Goal: Information Seeking & Learning: Check status

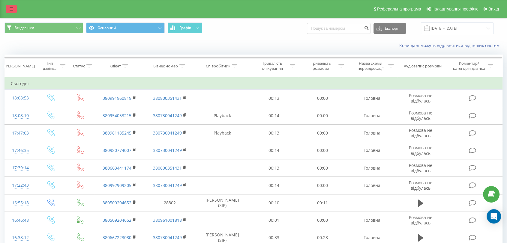
click at [13, 9] on link at bounding box center [11, 9] width 11 height 8
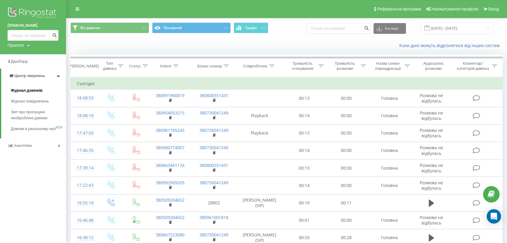
click at [22, 91] on span "Журнал дзвінків" at bounding box center [27, 91] width 32 height 6
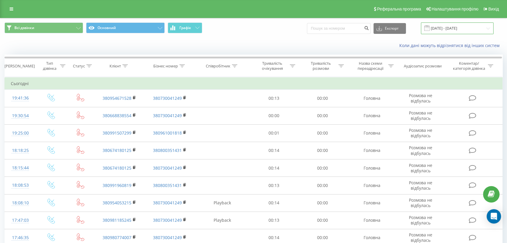
click at [480, 28] on input "[DATE] - [DATE]" at bounding box center [457, 28] width 73 height 12
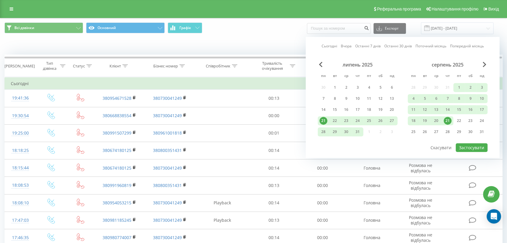
click at [449, 118] on div "21" at bounding box center [448, 121] width 8 height 8
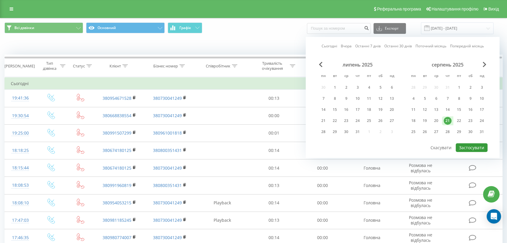
click at [470, 146] on button "Застосувати" at bounding box center [472, 147] width 32 height 9
type input "21.08.2025 - 21.08.2025"
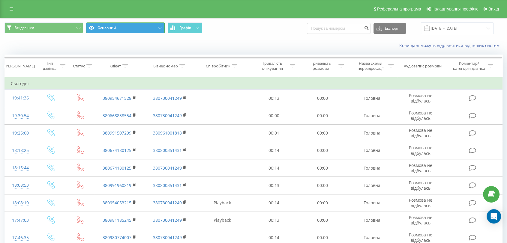
click at [160, 25] on button "Основний" at bounding box center [125, 27] width 79 height 11
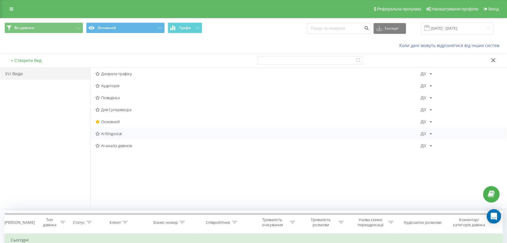
drag, startPoint x: 113, startPoint y: 134, endPoint x: 76, endPoint y: 134, distance: 36.6
click at [113, 134] on span "AI Ringostat" at bounding box center [257, 134] width 325 height 4
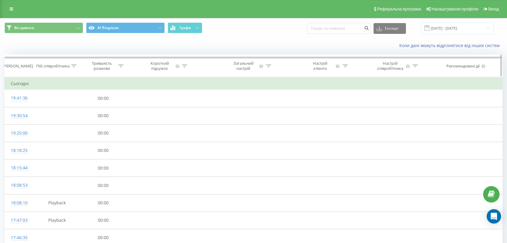
click at [73, 65] on icon at bounding box center [73, 65] width 5 height 3
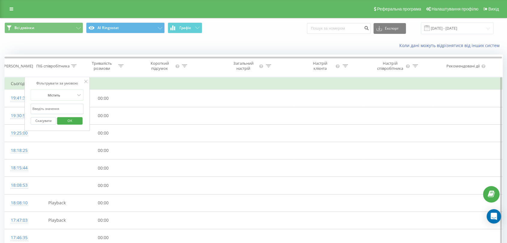
click at [69, 109] on input "text" at bounding box center [57, 109] width 53 height 10
type input "Красікова Руслана Олегівна"
click at [72, 121] on span "OK" at bounding box center [69, 120] width 17 height 9
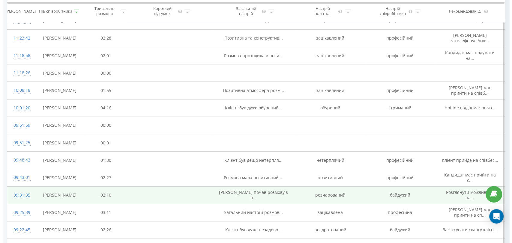
scroll to position [233, 0]
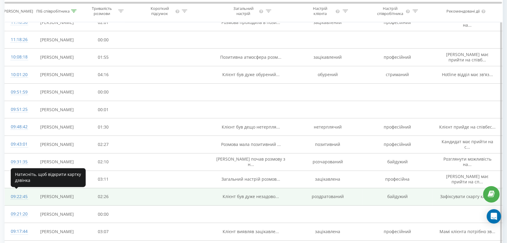
click at [16, 195] on div "09:22:45" at bounding box center [19, 197] width 16 height 12
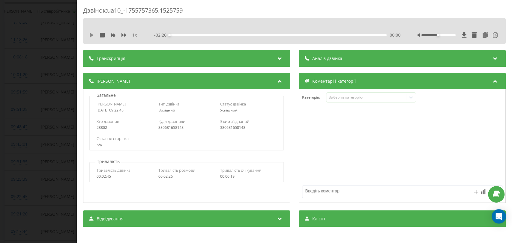
click at [90, 36] on icon at bounding box center [92, 35] width 4 height 5
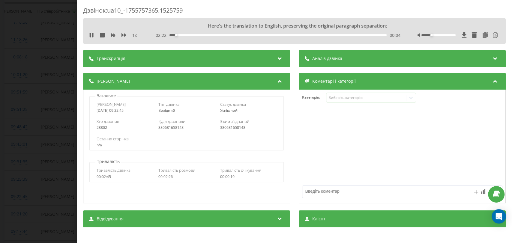
drag, startPoint x: 433, startPoint y: 34, endPoint x: 426, endPoint y: 34, distance: 6.9
click at [430, 34] on div "Accessibility label" at bounding box center [431, 35] width 2 height 2
click at [92, 35] on icon at bounding box center [92, 35] width 1 height 5
click at [90, 35] on icon at bounding box center [92, 35] width 4 height 5
drag, startPoint x: 428, startPoint y: 36, endPoint x: 446, endPoint y: 39, distance: 18.8
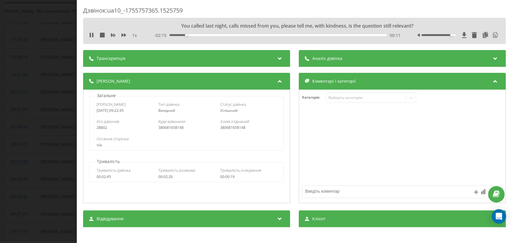
click at [446, 39] on div "1 x - 02:15 00:11 00:11" at bounding box center [295, 35] width 414 height 9
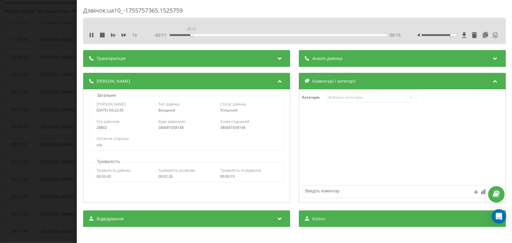
click at [191, 35] on div "00:15" at bounding box center [277, 35] width 217 height 2
click at [91, 37] on icon at bounding box center [91, 35] width 5 height 5
click at [91, 35] on icon at bounding box center [92, 35] width 4 height 5
click at [427, 36] on div at bounding box center [458, 35] width 82 height 6
click at [429, 35] on div at bounding box center [438, 35] width 34 height 2
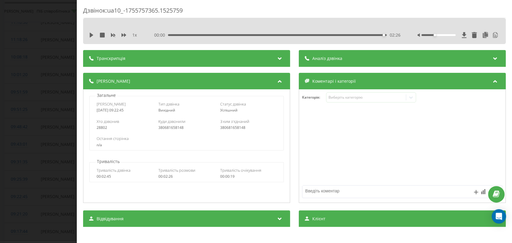
click at [492, 58] on icon at bounding box center [495, 58] width 7 height 6
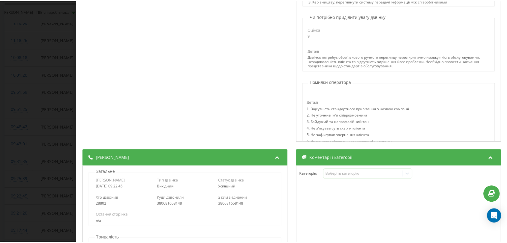
scroll to position [200, 0]
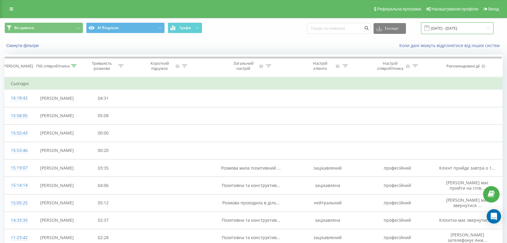
click at [487, 28] on input "21.08.2025 - 21.08.2025" at bounding box center [457, 28] width 73 height 12
click at [29, 29] on span "Всі дзвінки" at bounding box center [24, 27] width 20 height 5
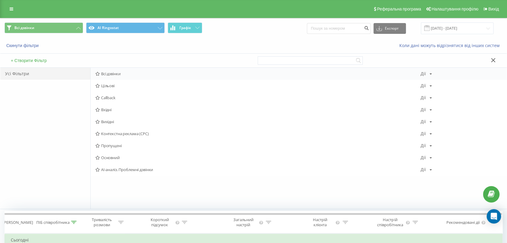
click at [109, 76] on div "Всі дзвінки Дії Редагувати Копіювати Видалити За замовчуванням Поділитися" at bounding box center [299, 74] width 416 height 12
click at [11, 5] on link at bounding box center [11, 9] width 11 height 8
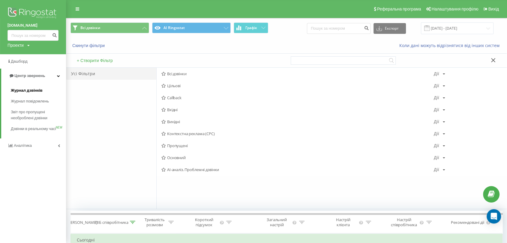
click at [16, 90] on span "Журнал дзвінків" at bounding box center [27, 91] width 32 height 6
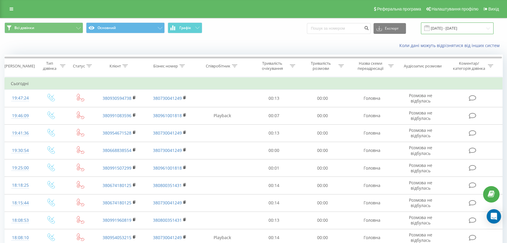
drag, startPoint x: 474, startPoint y: 30, endPoint x: 482, endPoint y: 29, distance: 8.1
click at [474, 30] on input "[DATE] - [DATE]" at bounding box center [457, 28] width 73 height 12
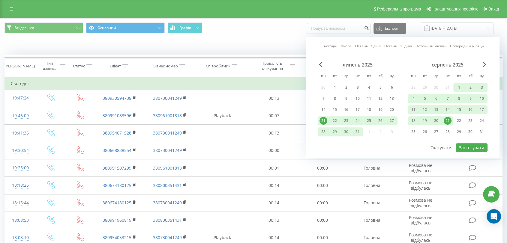
click at [445, 122] on div "21" at bounding box center [448, 121] width 8 height 8
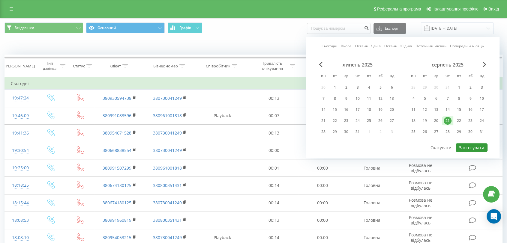
click at [465, 146] on button "Застосувати" at bounding box center [472, 147] width 32 height 9
type input "21.08.2025 - 21.08.2025"
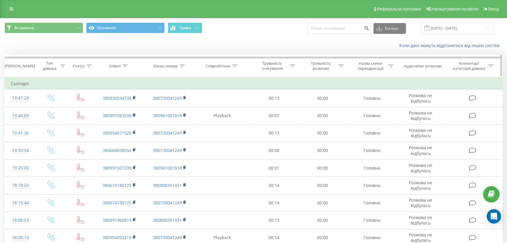
click at [235, 66] on icon at bounding box center [234, 65] width 5 height 3
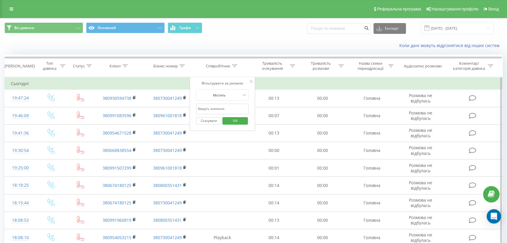
click at [235, 111] on input "text" at bounding box center [222, 109] width 53 height 10
type input "Красікова Руслана Олегівна"
click at [235, 123] on span "OK" at bounding box center [235, 120] width 17 height 9
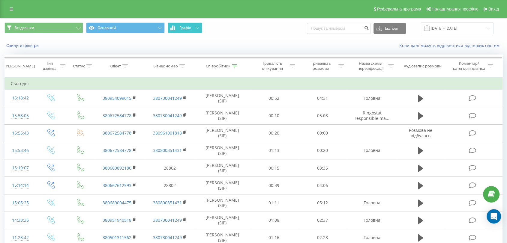
click at [198, 29] on icon at bounding box center [197, 28] width 4 height 2
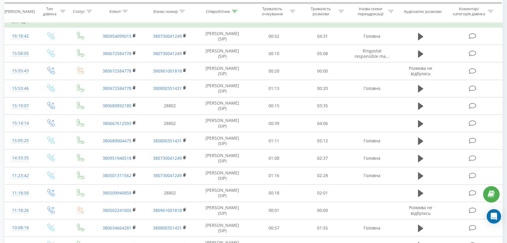
scroll to position [233, 0]
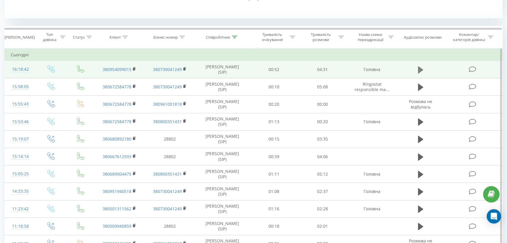
click at [419, 69] on icon at bounding box center [420, 69] width 5 height 7
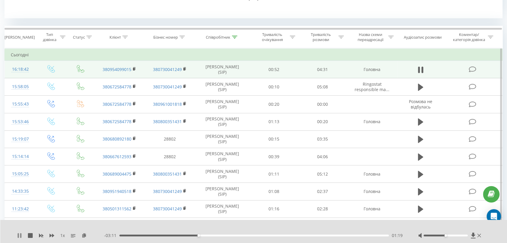
click at [21, 237] on icon at bounding box center [20, 235] width 1 height 5
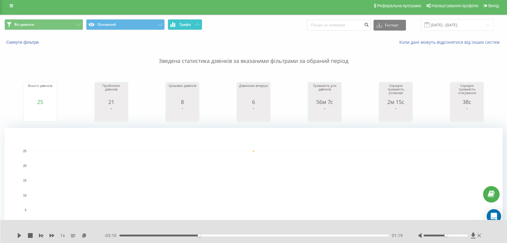
scroll to position [0, 0]
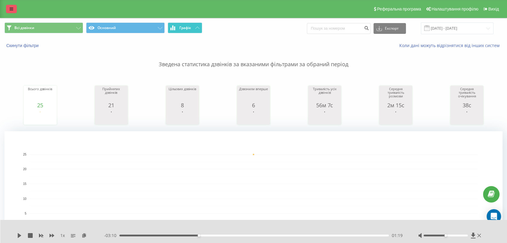
click at [12, 12] on link at bounding box center [11, 9] width 11 height 8
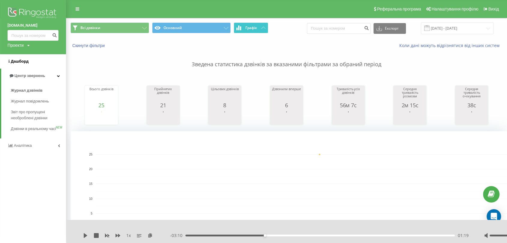
click at [17, 61] on span "Дашборд" at bounding box center [20, 61] width 18 height 4
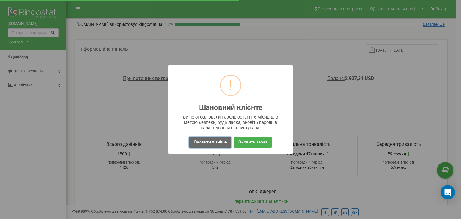
click at [214, 141] on button "Оновити пізніше" at bounding box center [210, 142] width 42 height 11
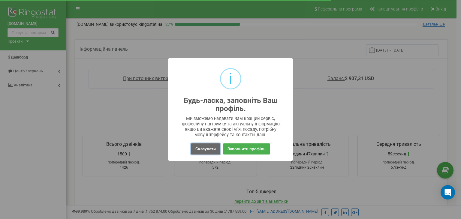
click at [208, 150] on button "Скасувати" at bounding box center [205, 148] width 29 height 11
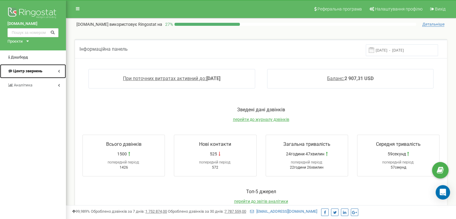
click at [26, 71] on span "Центр звернень" at bounding box center [27, 71] width 29 height 4
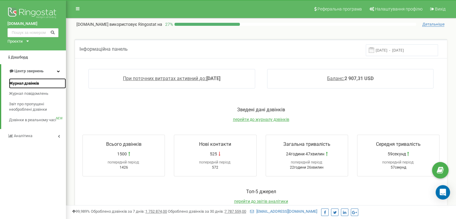
click at [24, 83] on span "Журнал дзвінків" at bounding box center [24, 84] width 30 height 6
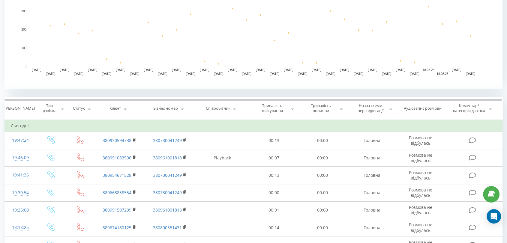
scroll to position [166, 0]
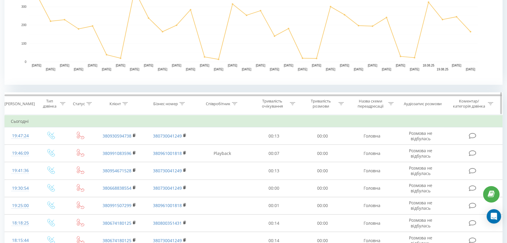
click at [234, 102] on icon at bounding box center [234, 103] width 5 height 3
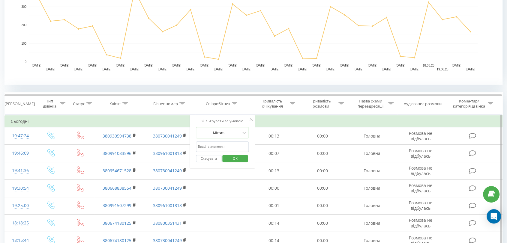
click at [216, 146] on input "text" at bounding box center [222, 147] width 53 height 10
type input "вельтер"
click at [233, 157] on span "OK" at bounding box center [235, 158] width 17 height 9
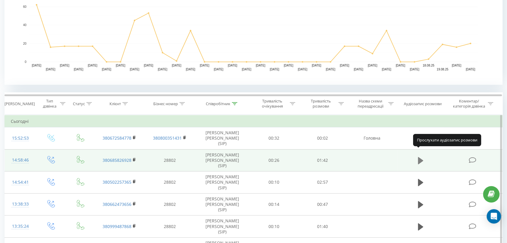
click at [420, 157] on icon at bounding box center [420, 160] width 5 height 7
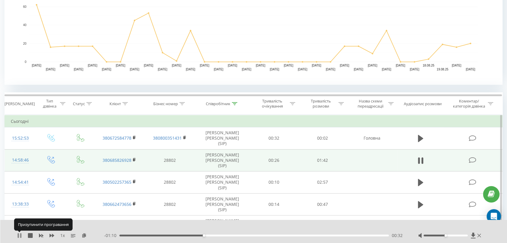
click at [19, 237] on icon at bounding box center [18, 235] width 1 height 5
click at [19, 235] on icon at bounding box center [20, 235] width 4 height 5
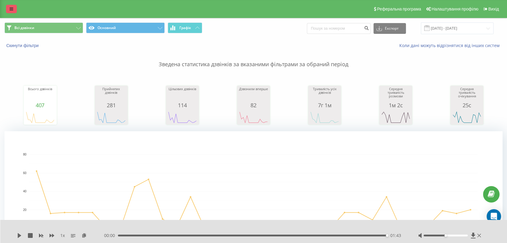
click at [13, 5] on link at bounding box center [11, 9] width 11 height 8
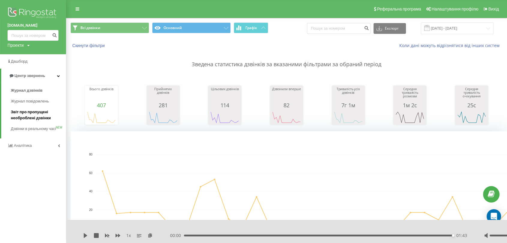
click at [25, 112] on span "Звіт про пропущені необроблені дзвінки" at bounding box center [37, 115] width 52 height 12
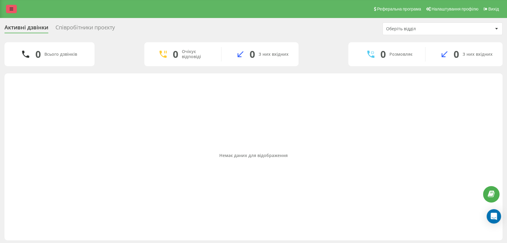
click at [15, 9] on link at bounding box center [11, 9] width 11 height 8
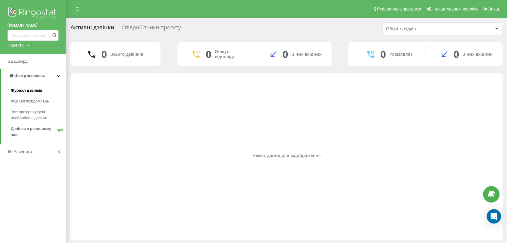
click at [25, 93] on span "Журнал дзвінків" at bounding box center [27, 91] width 32 height 6
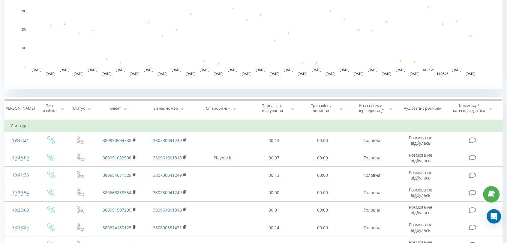
scroll to position [166, 0]
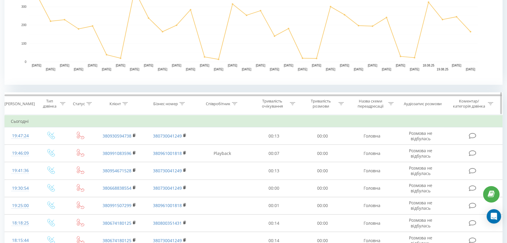
click at [235, 103] on icon at bounding box center [234, 103] width 5 height 3
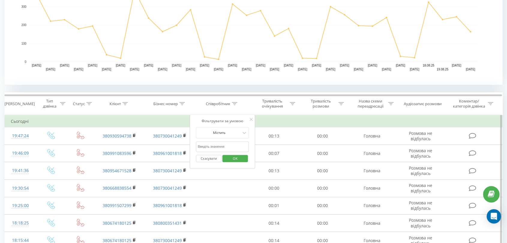
click at [220, 148] on input "text" at bounding box center [222, 147] width 53 height 10
type input "[PERSON_NAME] [PERSON_NAME]"
click at [239, 158] on span "OK" at bounding box center [235, 158] width 17 height 9
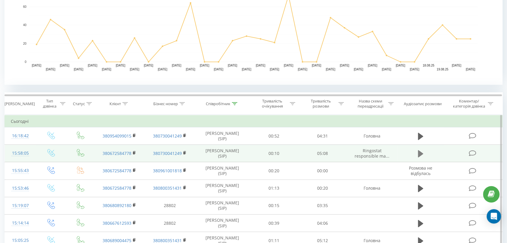
click at [420, 153] on icon at bounding box center [420, 153] width 5 height 7
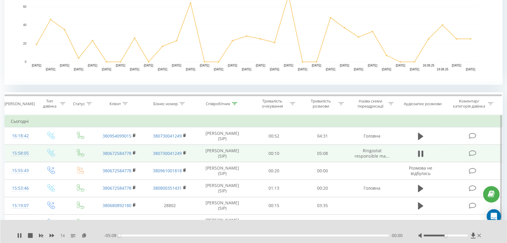
click at [130, 236] on div "00:00" at bounding box center [253, 236] width 269 height 2
click at [162, 236] on div "00:13" at bounding box center [253, 236] width 269 height 2
click at [16, 236] on div "1 x - 04:16 00:52 00:52" at bounding box center [253, 231] width 507 height 23
click at [21, 236] on icon at bounding box center [20, 235] width 1 height 5
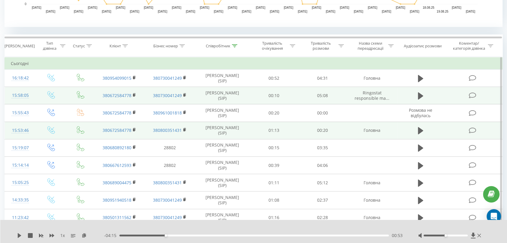
scroll to position [233, 0]
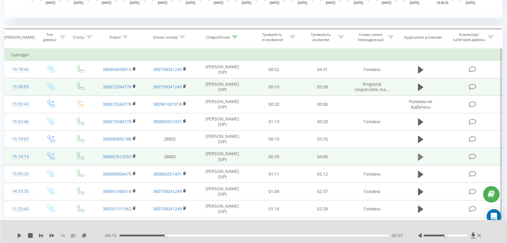
click at [423, 158] on button at bounding box center [420, 157] width 9 height 9
click at [132, 235] on div "00:11" at bounding box center [253, 236] width 269 height 2
click at [171, 235] on div "00:11" at bounding box center [253, 236] width 269 height 2
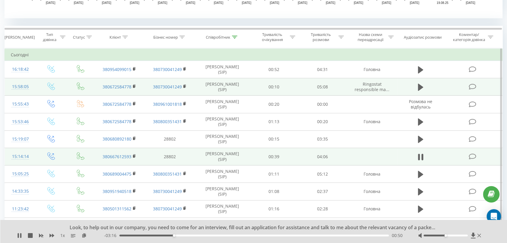
click at [217, 235] on div "00:50" at bounding box center [253, 236] width 269 height 2
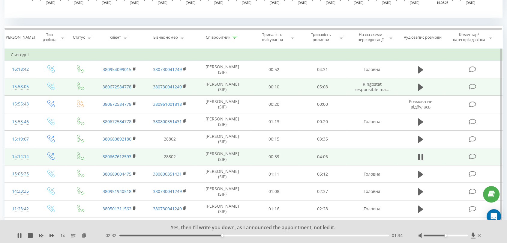
click at [267, 235] on div "01:34" at bounding box center [253, 236] width 269 height 2
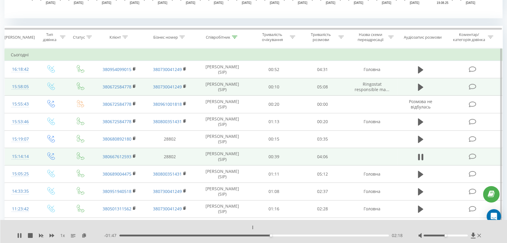
click at [283, 235] on div "02:18" at bounding box center [253, 236] width 269 height 2
click at [304, 235] on div "02:48" at bounding box center [253, 236] width 269 height 2
click at [316, 236] on div "02:49" at bounding box center [253, 236] width 269 height 2
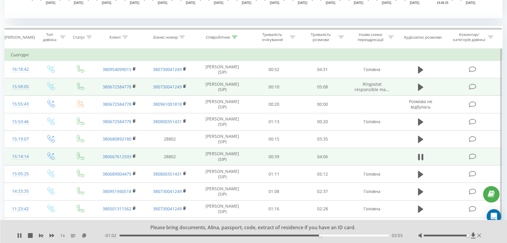
drag, startPoint x: 445, startPoint y: 235, endPoint x: 467, endPoint y: 236, distance: 22.5
click at [467, 236] on div "Accessibility label" at bounding box center [467, 236] width 2 height 2
click at [307, 235] on div "02:51" at bounding box center [253, 236] width 269 height 2
click at [19, 236] on icon at bounding box center [19, 235] width 5 height 5
click at [313, 236] on div "02:57" at bounding box center [253, 236] width 269 height 2
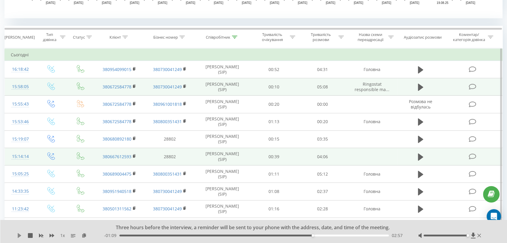
click at [19, 237] on icon at bounding box center [20, 235] width 4 height 5
click at [19, 236] on icon at bounding box center [18, 235] width 1 height 5
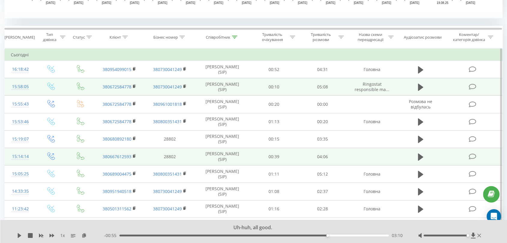
click at [445, 235] on div at bounding box center [445, 236] width 44 height 2
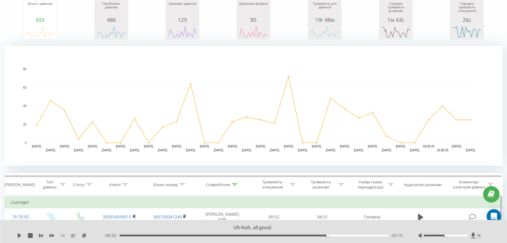
scroll to position [0, 0]
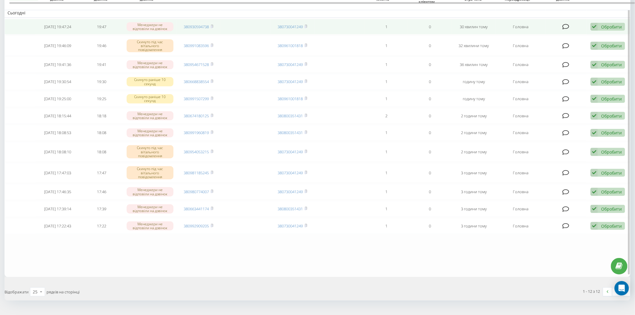
scroll to position [67, 0]
